Goal: Task Accomplishment & Management: Manage account settings

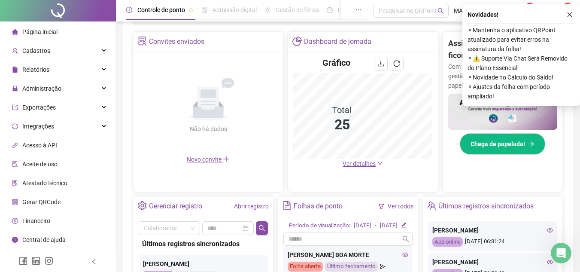
scroll to position [172, 0]
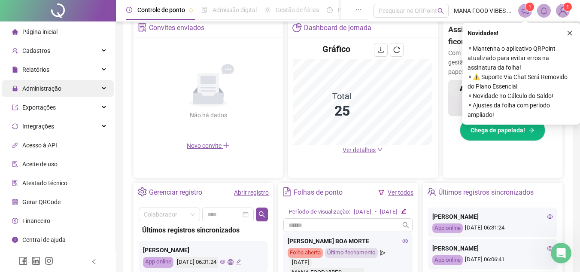
click at [52, 80] on span "Administração" at bounding box center [36, 88] width 49 height 17
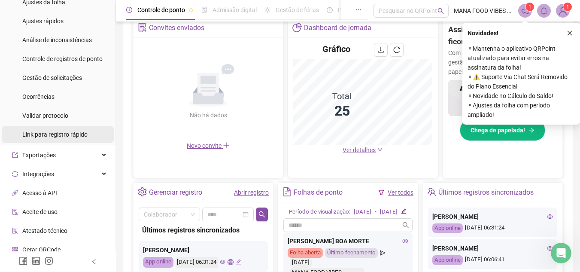
scroll to position [86, 0]
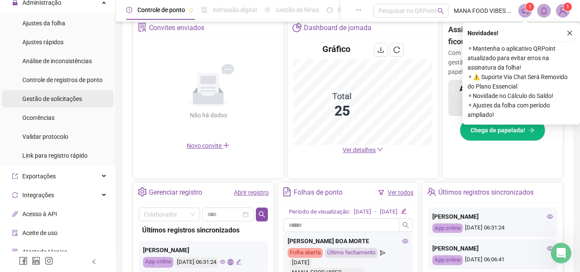
click at [61, 98] on span "Gestão de solicitações" at bounding box center [52, 98] width 60 height 7
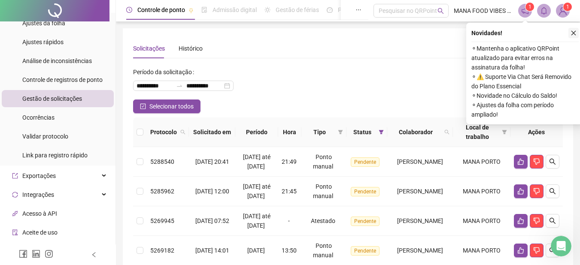
click at [574, 33] on icon "close" at bounding box center [574, 33] width 6 height 6
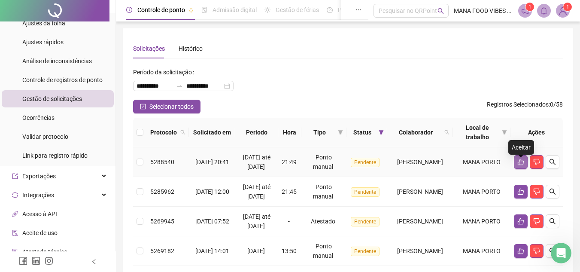
click at [518, 165] on icon "like" at bounding box center [521, 162] width 6 height 6
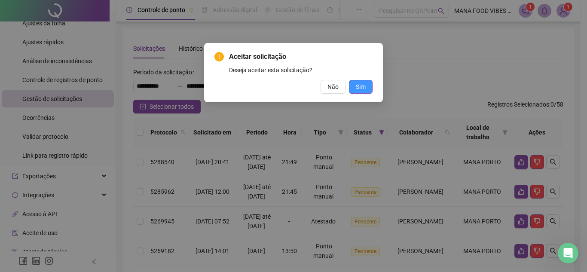
click at [365, 90] on span "Sim" at bounding box center [361, 86] width 10 height 9
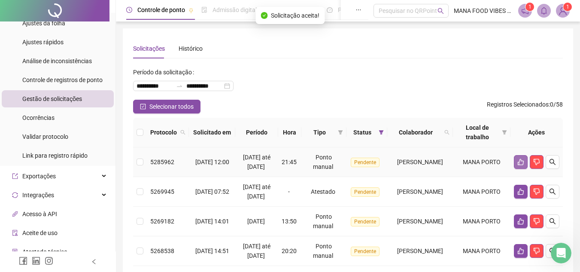
click at [520, 165] on icon "like" at bounding box center [521, 161] width 7 height 7
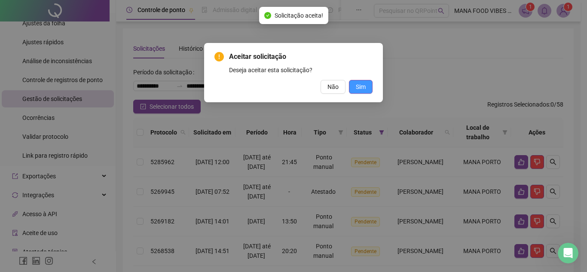
click at [372, 87] on div "Aceitar solicitação Deseja aceitar esta solicitação? Não Sim" at bounding box center [293, 72] width 179 height 59
click at [371, 87] on button "Sim" at bounding box center [361, 87] width 24 height 14
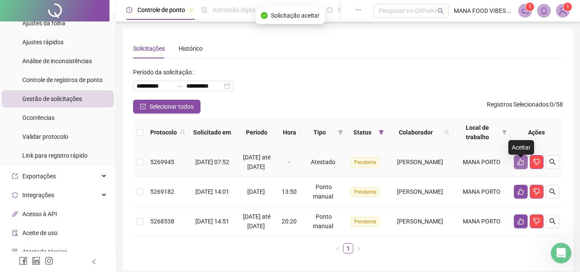
click at [520, 165] on icon "like" at bounding box center [521, 161] width 7 height 7
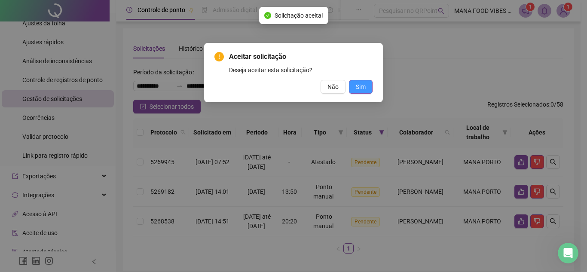
click at [355, 84] on button "Sim" at bounding box center [361, 87] width 24 height 14
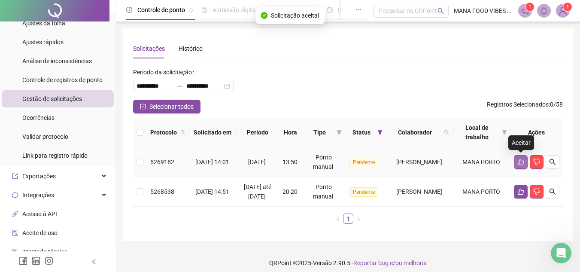
click at [518, 161] on icon "like" at bounding box center [521, 161] width 7 height 7
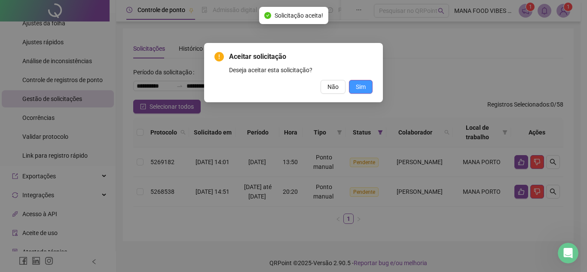
click at [358, 85] on span "Sim" at bounding box center [361, 86] width 10 height 9
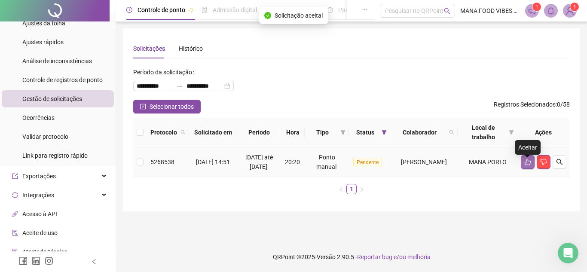
click at [524, 165] on icon "like" at bounding box center [527, 161] width 7 height 7
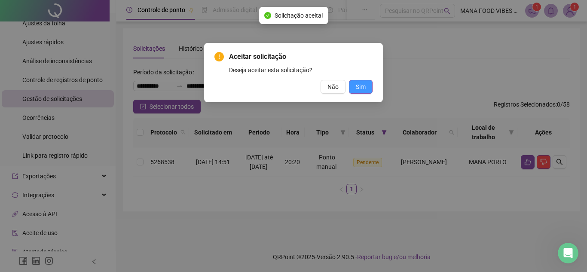
click at [366, 87] on button "Sim" at bounding box center [361, 87] width 24 height 14
